Goal: Task Accomplishment & Management: Use online tool/utility

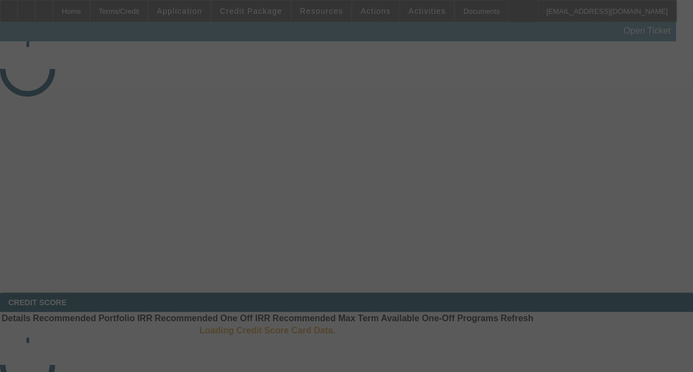
select select "4"
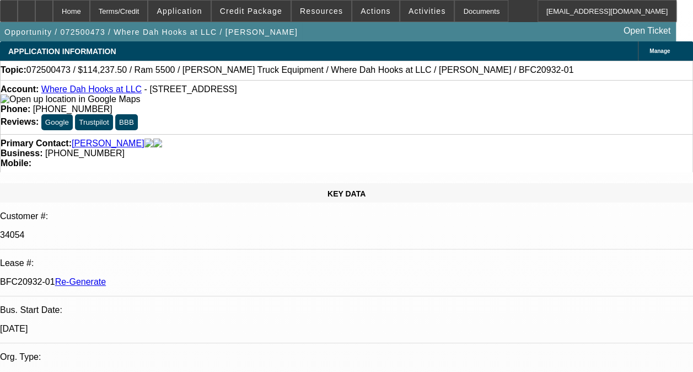
select select "0"
select select "0.1"
select select "1"
select select "2"
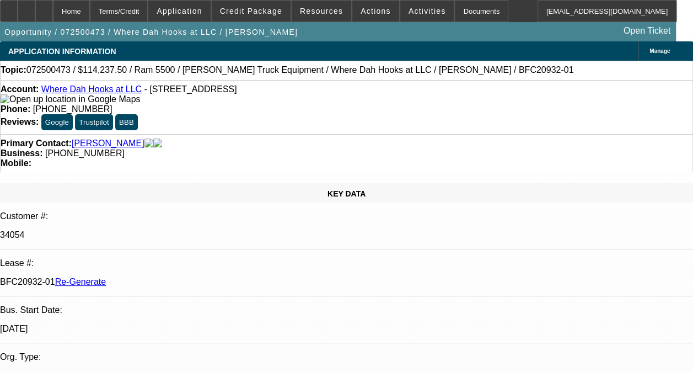
select select "4"
click at [53, 12] on div at bounding box center [44, 11] width 18 height 22
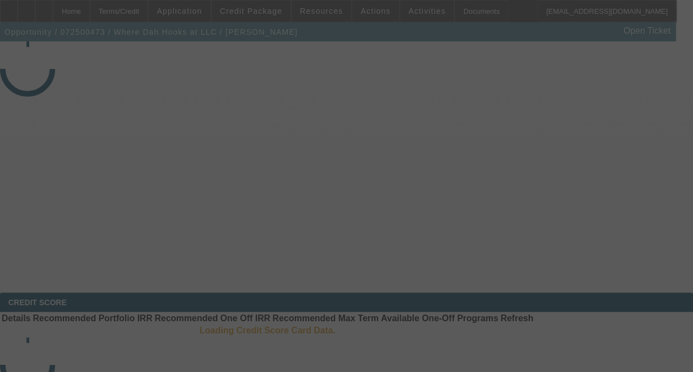
select select "4"
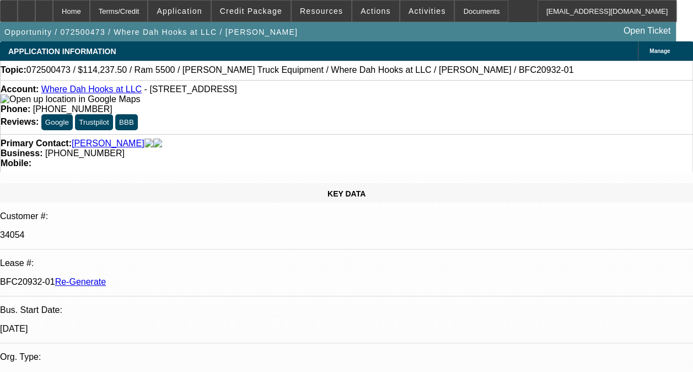
select select "0"
select select "0.1"
select select "1"
select select "2"
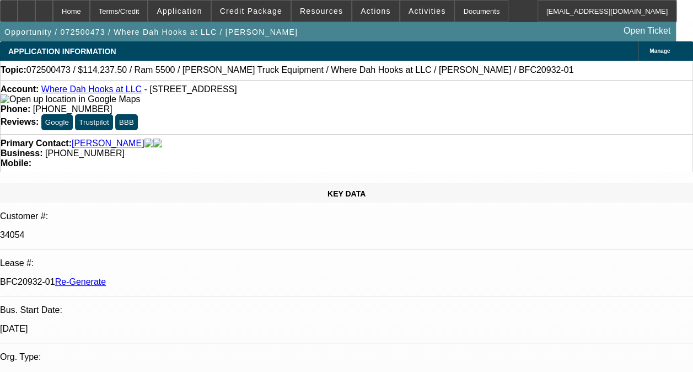
select select "4"
